Goal: Task Accomplishment & Management: Complete application form

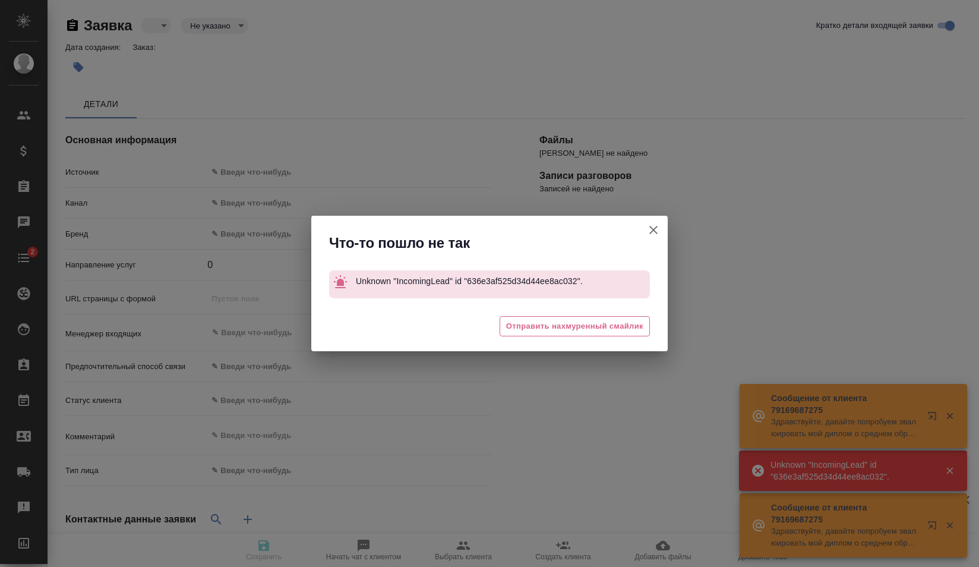
select select "RU"
click at [651, 227] on icon "button" at bounding box center [654, 230] width 8 height 8
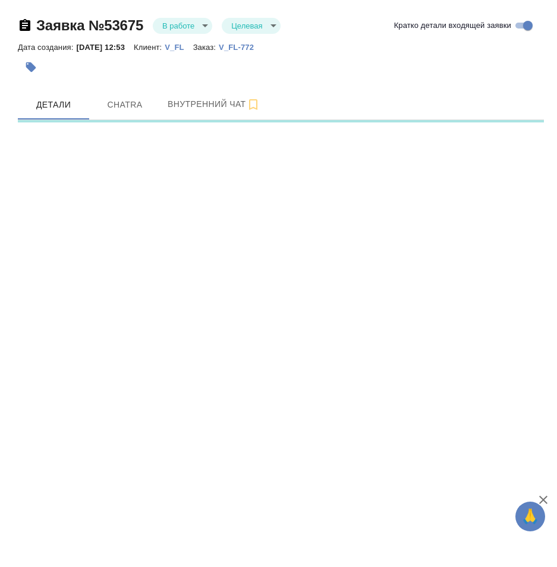
select select "RU"
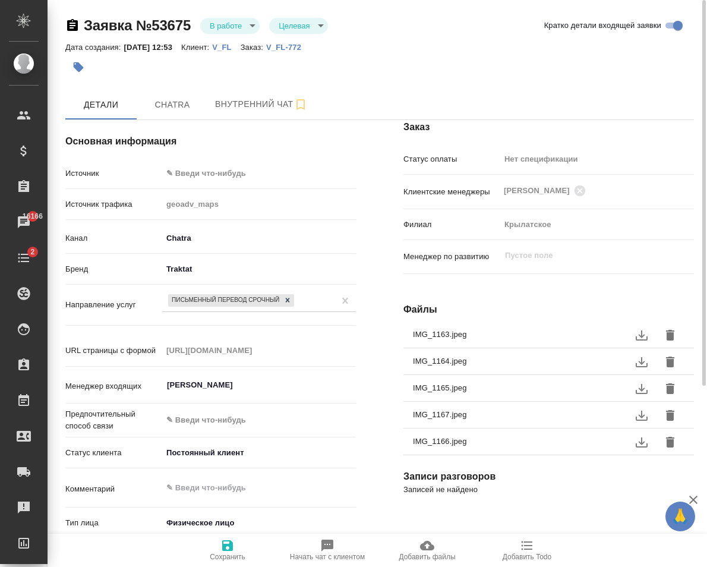
click at [94, 355] on p "URL страницы с формой" at bounding box center [113, 351] width 97 height 12
type textarea "x"
